Goal: Task Accomplishment & Management: Use online tool/utility

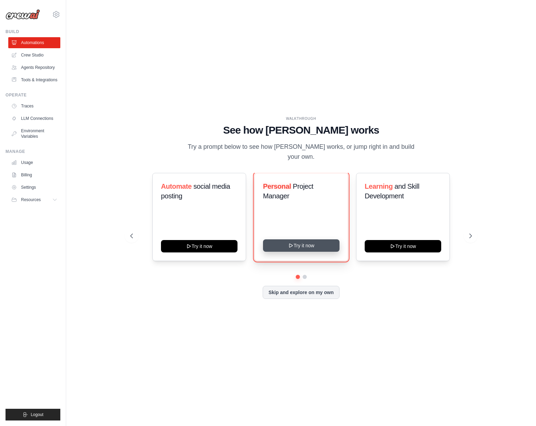
click at [296, 242] on button "Try it now" at bounding box center [301, 245] width 76 height 12
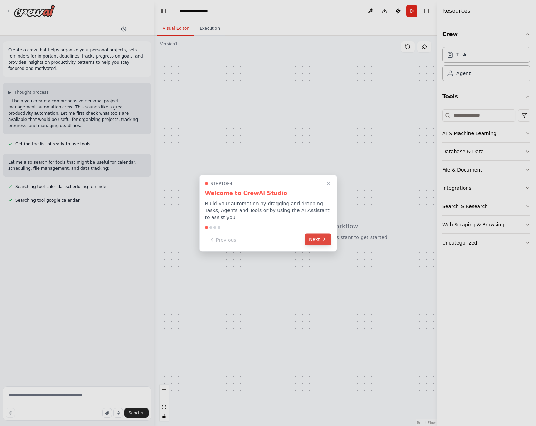
click at [319, 236] on button "Next" at bounding box center [317, 238] width 27 height 11
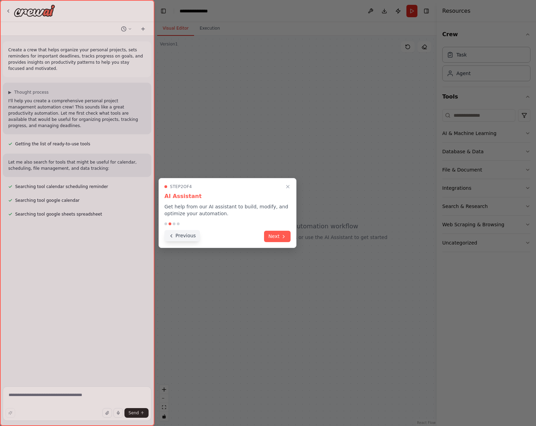
click at [183, 236] on button "Previous" at bounding box center [181, 235] width 35 height 11
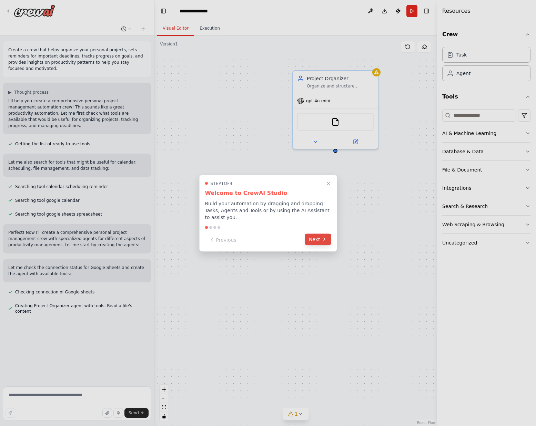
click at [320, 236] on button "Next" at bounding box center [317, 238] width 27 height 11
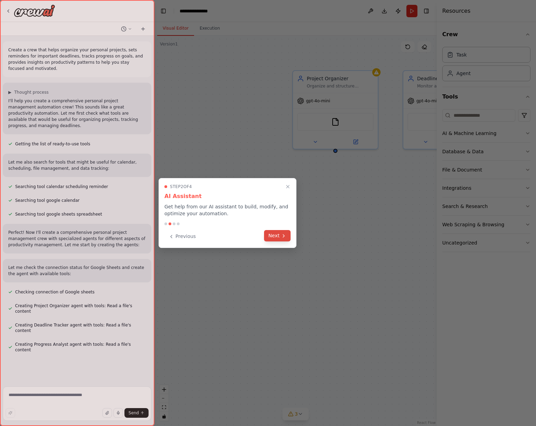
click at [283, 238] on icon at bounding box center [284, 236] width 6 height 6
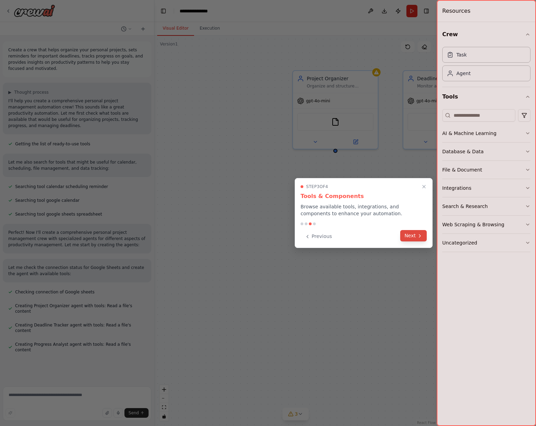
click at [409, 236] on button "Next" at bounding box center [413, 235] width 27 height 11
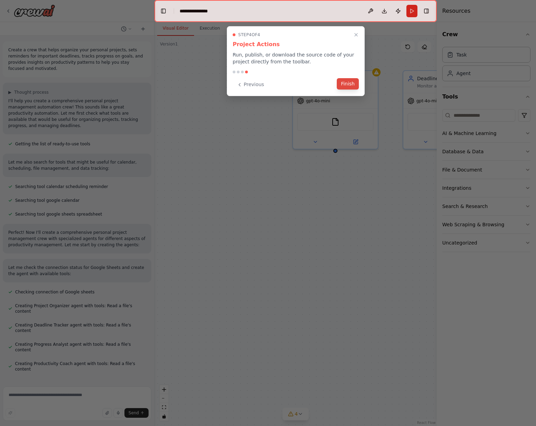
click at [349, 88] on button "Finish" at bounding box center [347, 83] width 22 height 11
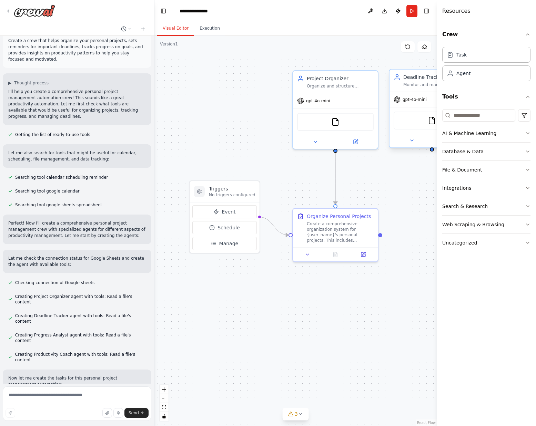
scroll to position [10, 0]
drag, startPoint x: 417, startPoint y: 91, endPoint x: 404, endPoint y: 93, distance: 13.0
click at [404, 93] on div "Deadline Tracker Monitor and manage important deadlines for {user_name}, creati…" at bounding box center [431, 108] width 86 height 79
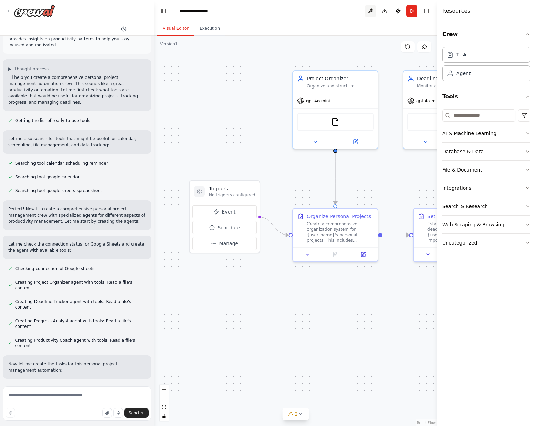
scroll to position [37, 0]
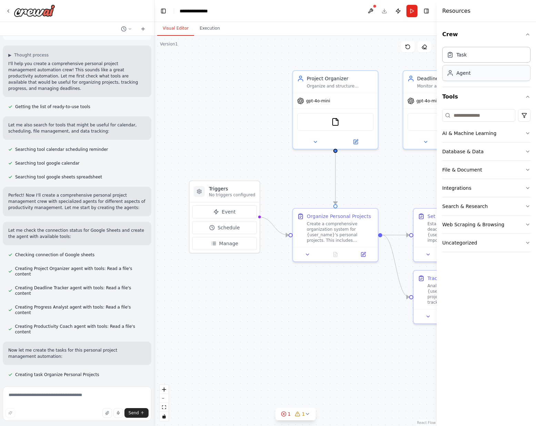
click at [459, 72] on div "Agent" at bounding box center [463, 73] width 14 height 7
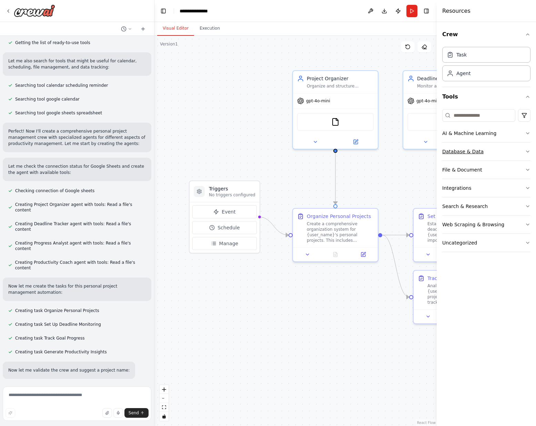
scroll to position [107, 0]
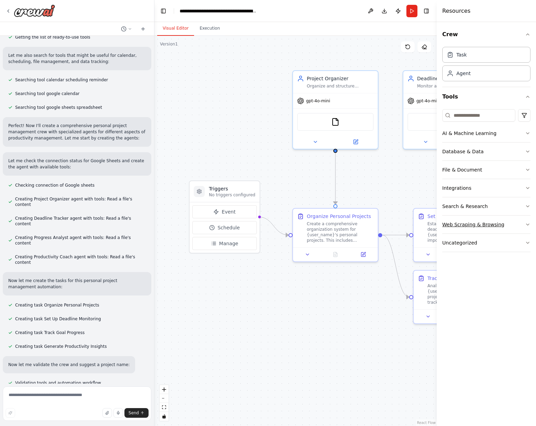
click at [465, 224] on div "Web Scraping & Browsing" at bounding box center [473, 224] width 62 height 7
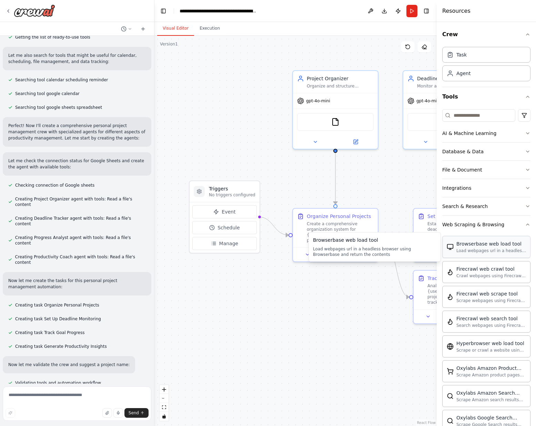
scroll to position [129, 0]
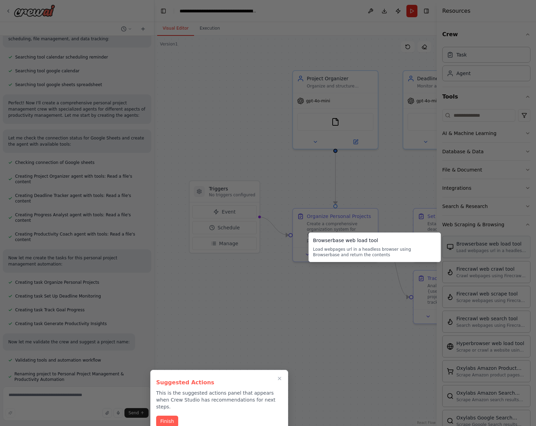
click at [482, 242] on div at bounding box center [268, 213] width 536 height 426
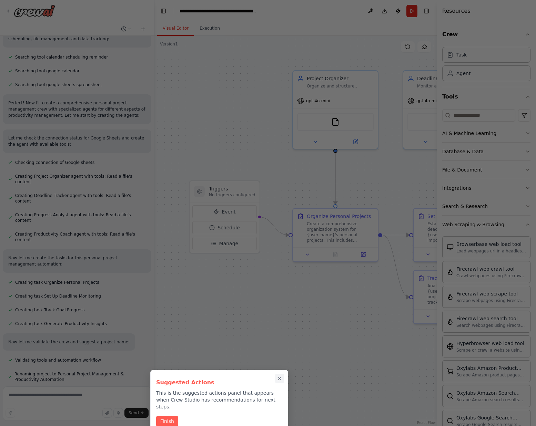
click at [282, 378] on icon "Close walkthrough" at bounding box center [279, 378] width 6 height 6
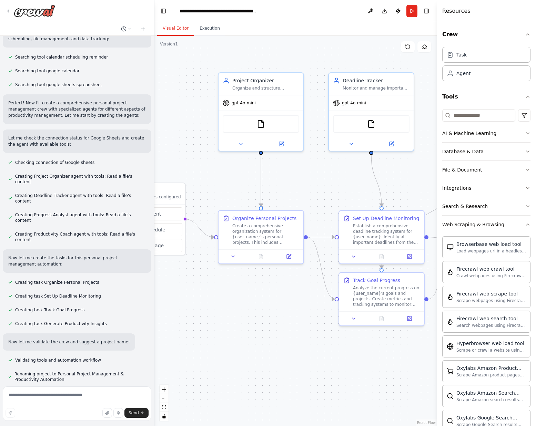
drag, startPoint x: 326, startPoint y: 339, endPoint x: 252, endPoint y: 341, distance: 74.4
click at [252, 341] on div ".deletable-edge-delete-btn { width: 20px; height: 20px; border: 0px solid #ffff…" at bounding box center [295, 231] width 282 height 390
click at [451, 34] on button "Crew" at bounding box center [486, 34] width 88 height 19
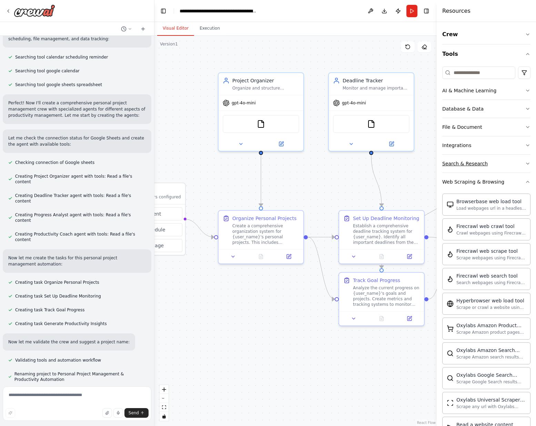
click at [458, 162] on div "Search & Research" at bounding box center [464, 163] width 45 height 7
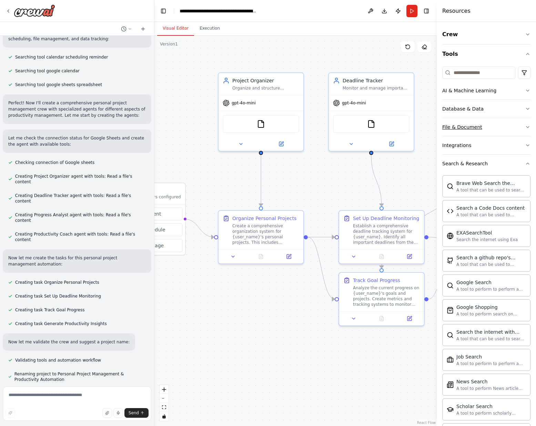
click at [466, 129] on div "File & Document" at bounding box center [462, 127] width 40 height 7
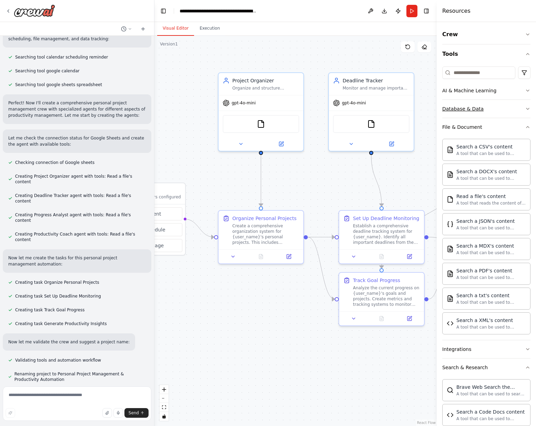
click at [466, 111] on div "Database & Data" at bounding box center [462, 108] width 41 height 7
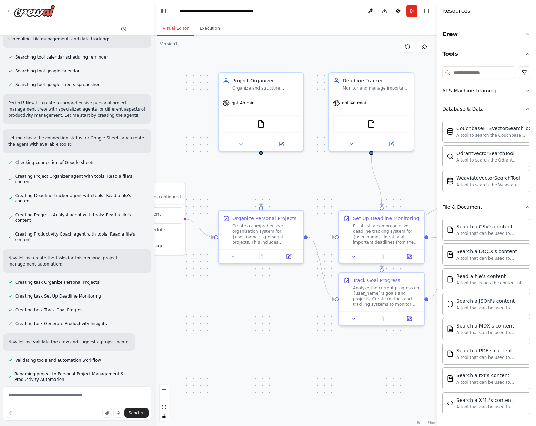
click at [466, 92] on div "AI & Machine Learning" at bounding box center [469, 90] width 54 height 7
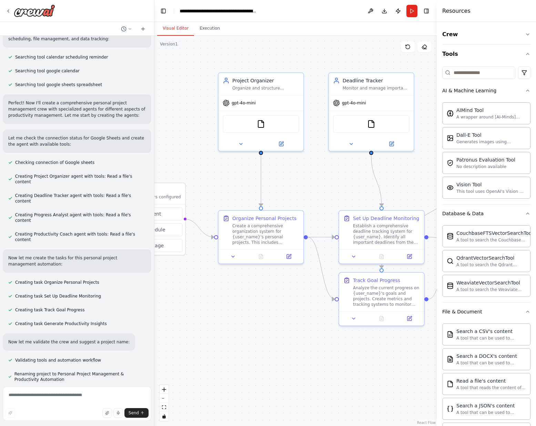
click at [296, 310] on div ".deletable-edge-delete-btn { width: 20px; height: 20px; border: 0px solid #ffff…" at bounding box center [295, 231] width 282 height 390
click at [408, 48] on icon at bounding box center [408, 47] width 6 height 6
click at [176, 29] on button "Visual Editor" at bounding box center [175, 28] width 37 height 14
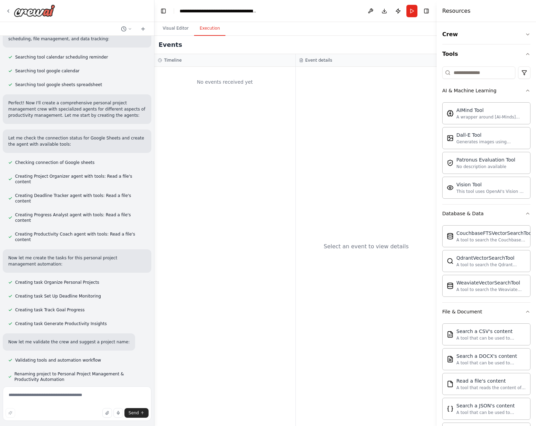
click at [206, 30] on button "Execution" at bounding box center [209, 28] width 31 height 14
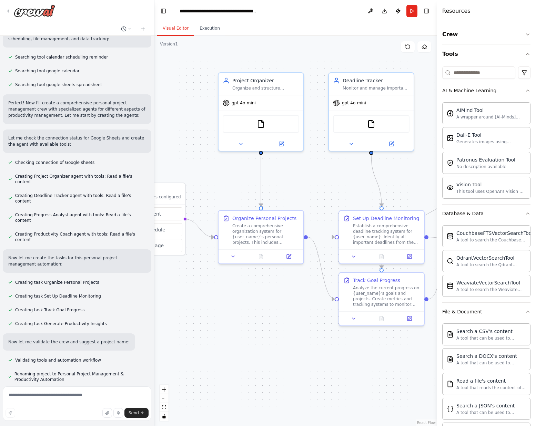
click at [170, 27] on button "Visual Editor" at bounding box center [175, 28] width 37 height 14
click at [530, 15] on div "Resources" at bounding box center [485, 11] width 99 height 22
